Goal: Ask a question

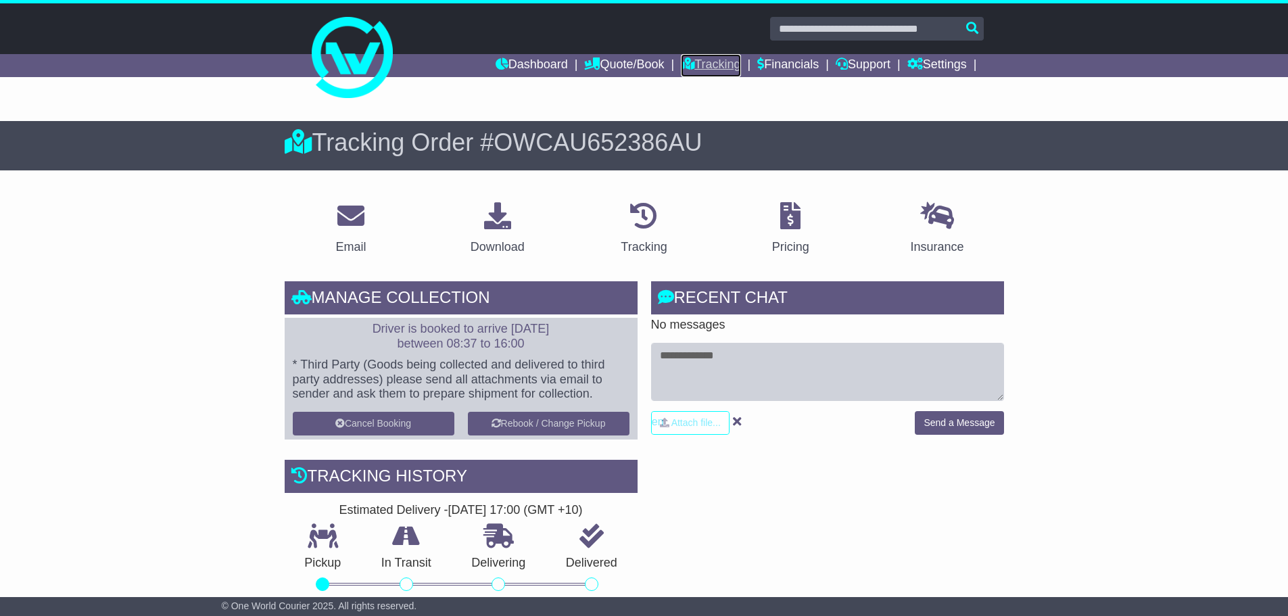
click at [714, 72] on link "Tracking" at bounding box center [711, 65] width 60 height 23
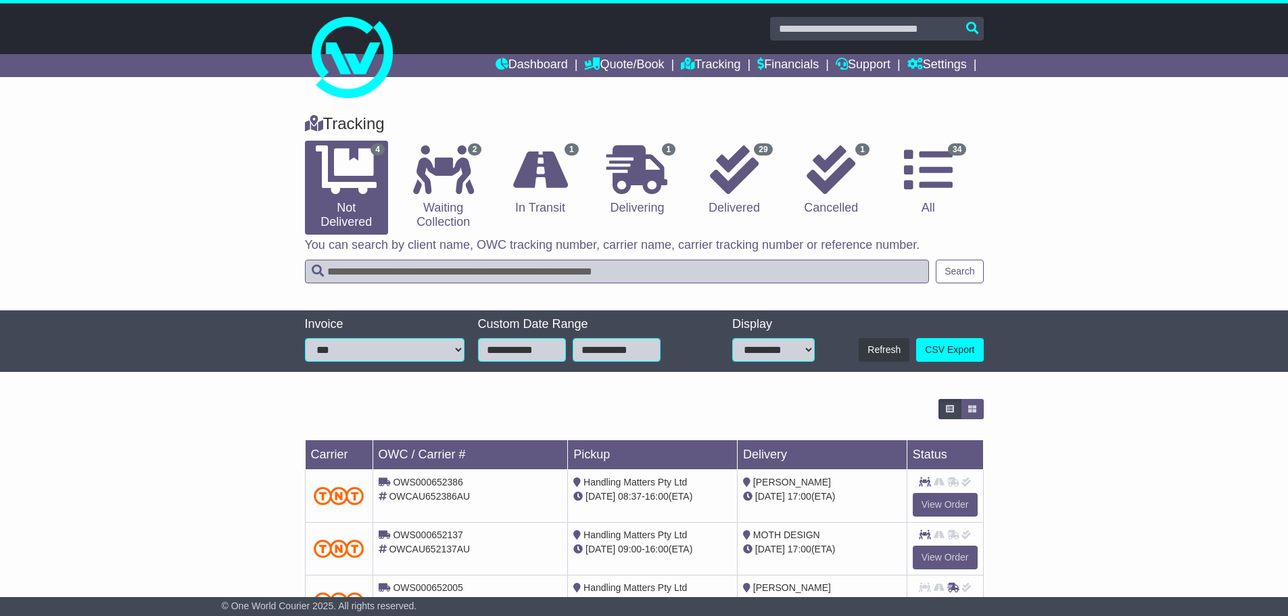
scroll to position [113, 0]
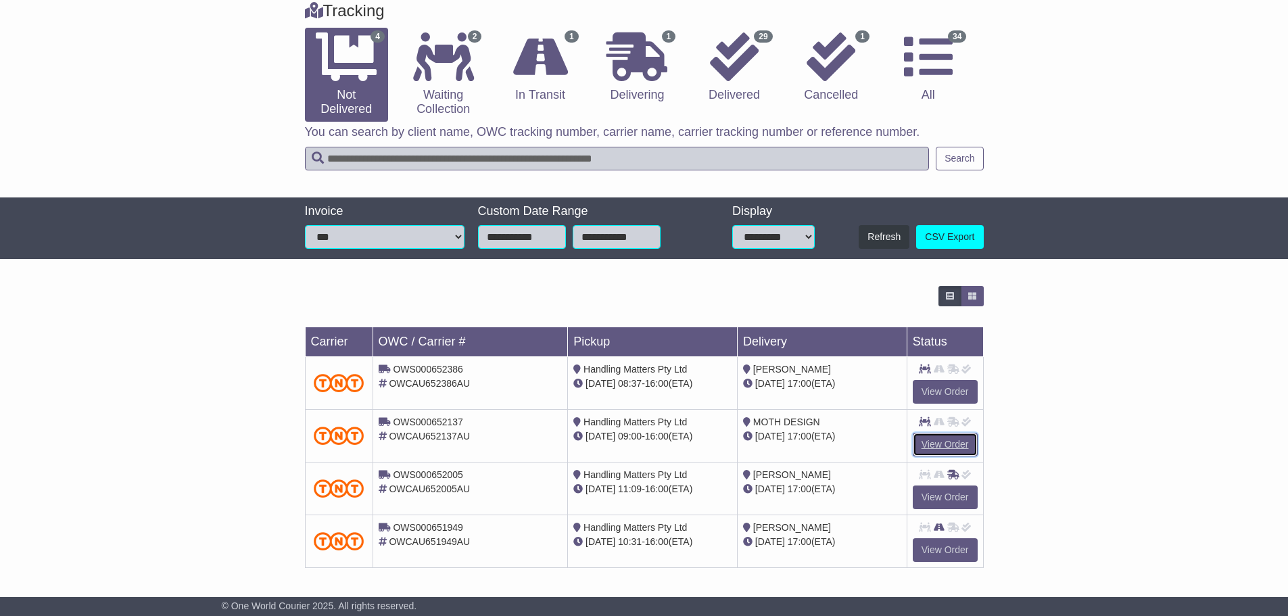
click at [947, 435] on link "View Order" at bounding box center [945, 445] width 65 height 24
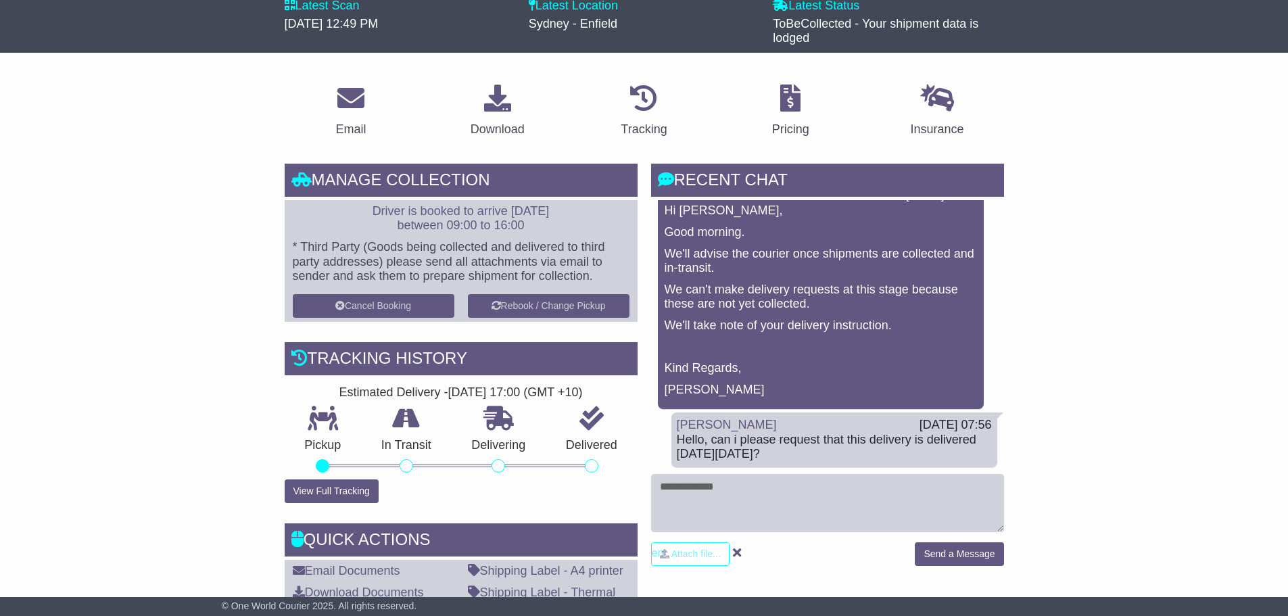
scroll to position [406, 0]
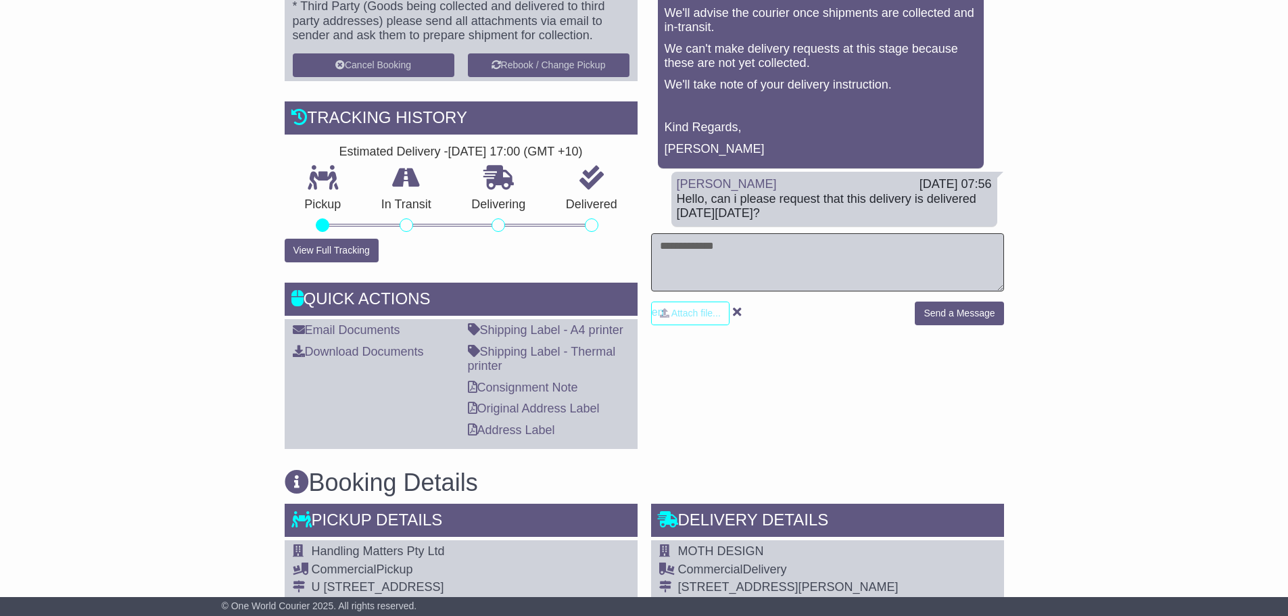
click at [688, 250] on textarea at bounding box center [827, 262] width 353 height 58
type textarea "**********"
click at [970, 308] on button "Send a Message" at bounding box center [959, 314] width 89 height 24
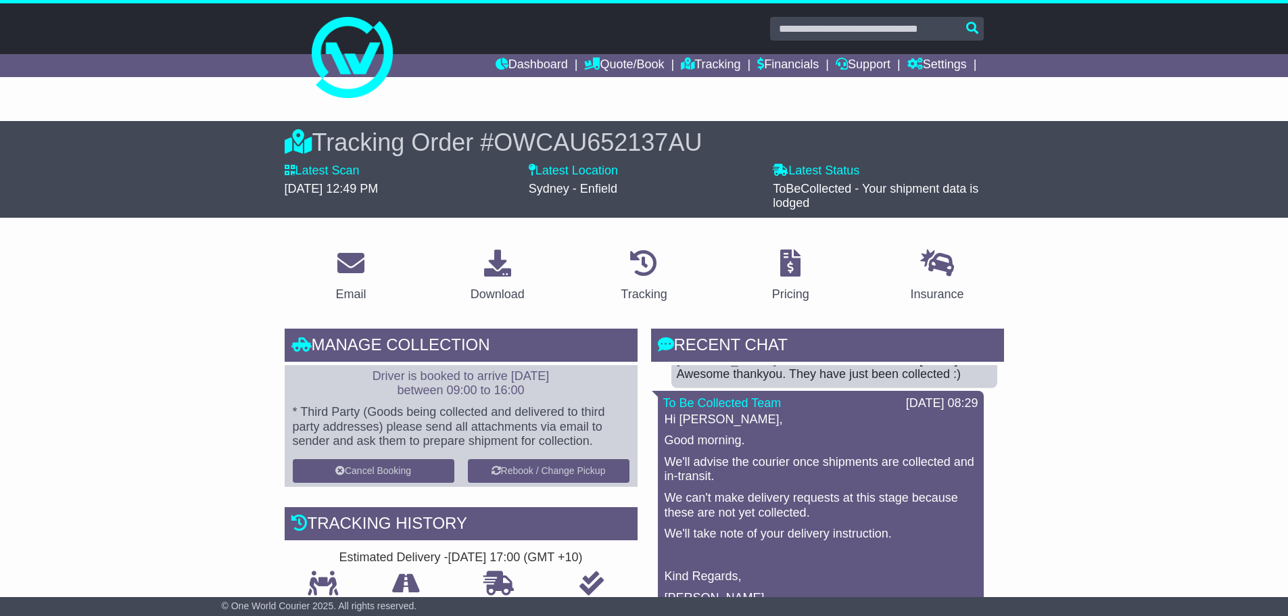
scroll to position [0, 0]
